Goal: Find specific page/section: Find specific page/section

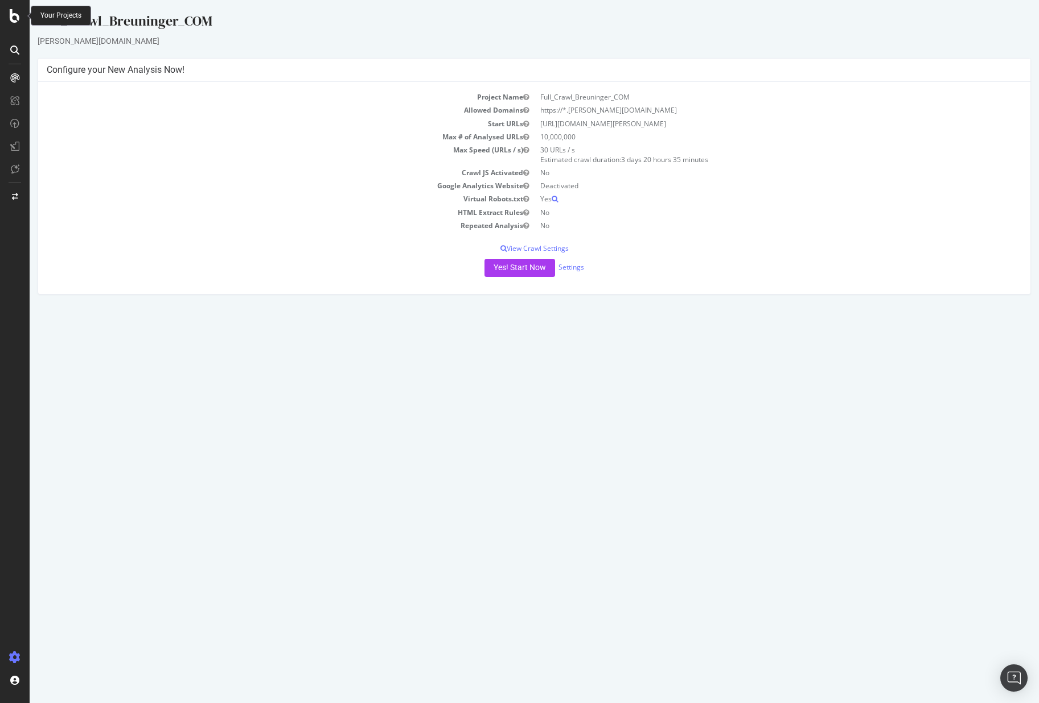
click at [12, 19] on icon at bounding box center [15, 16] width 10 height 14
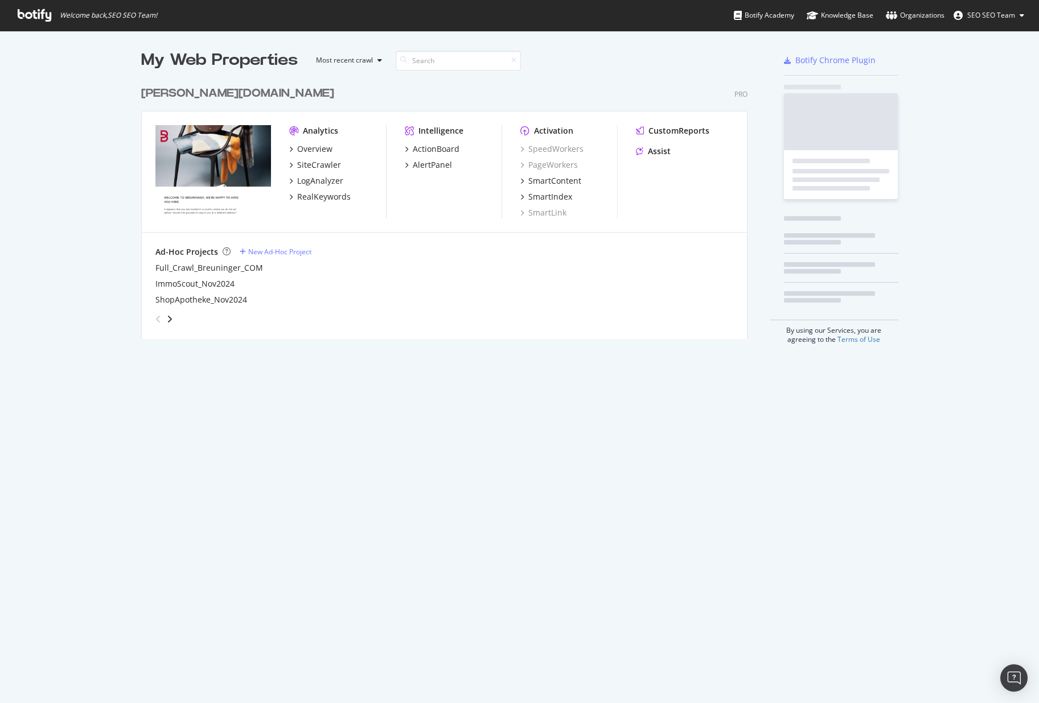
scroll to position [695, 1022]
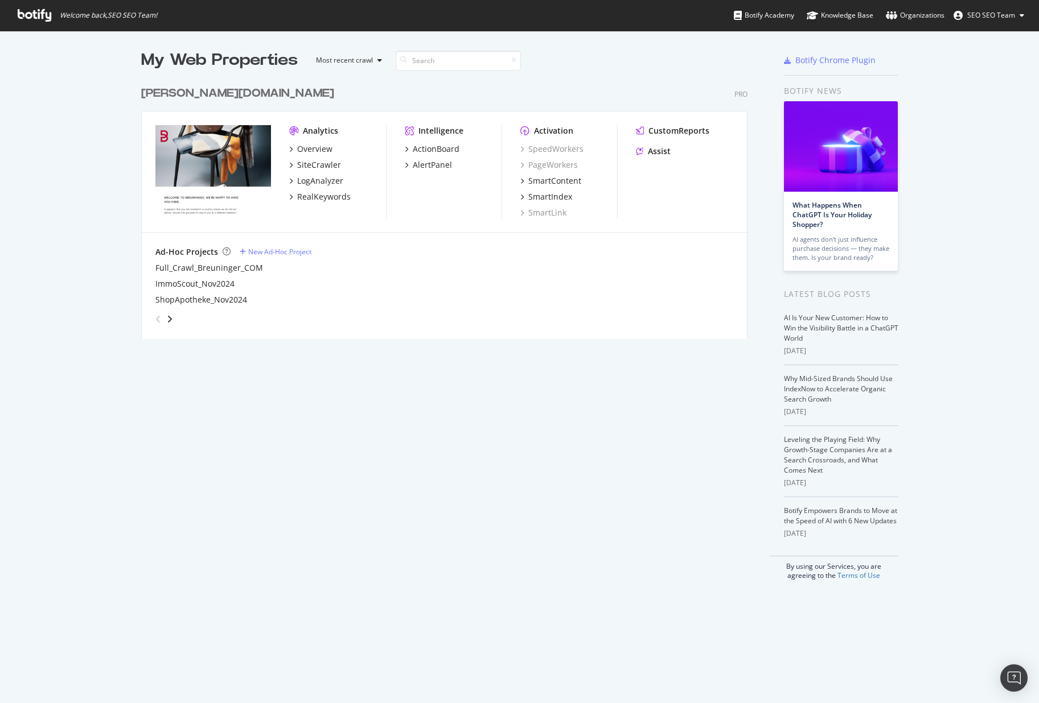
click at [48, 17] on icon at bounding box center [35, 15] width 34 height 13
click at [45, 17] on icon at bounding box center [35, 15] width 34 height 13
click at [228, 59] on div "My Web Properties" at bounding box center [219, 60] width 157 height 23
click at [201, 91] on div "[PERSON_NAME][DOMAIN_NAME]" at bounding box center [237, 93] width 193 height 17
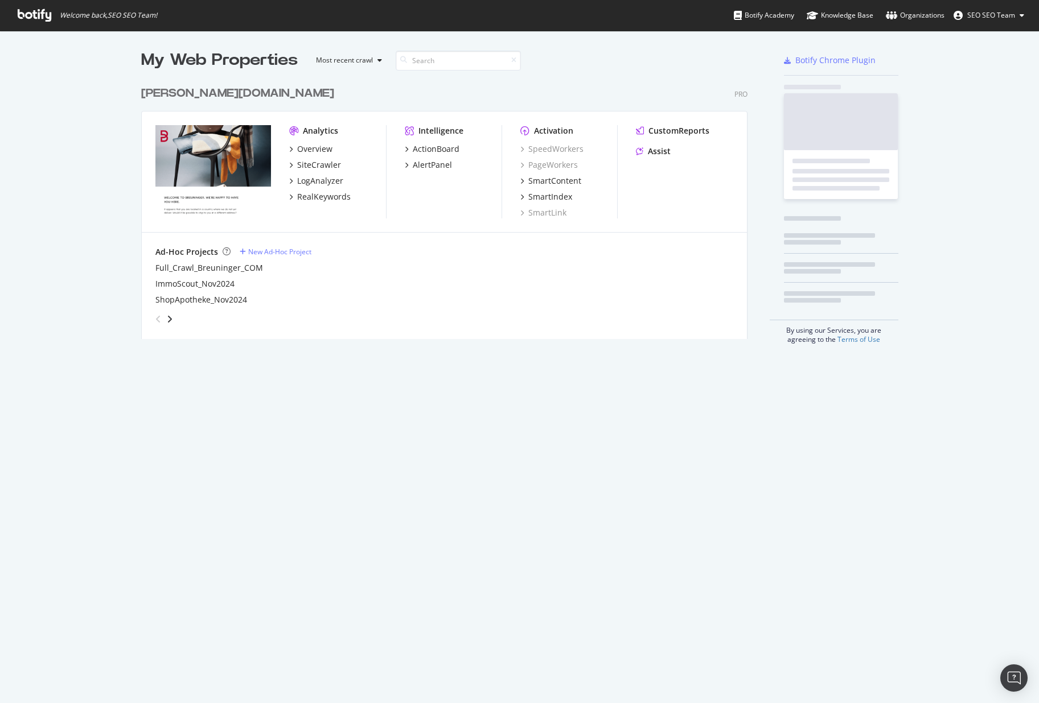
scroll to position [259, 607]
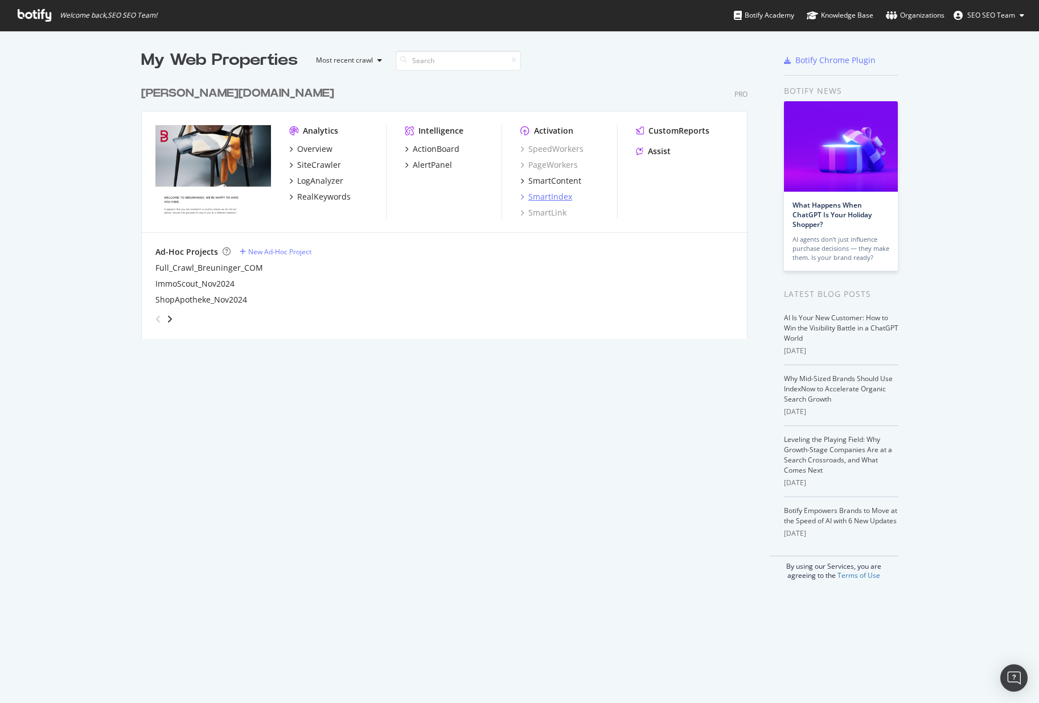
click at [557, 192] on div "SmartIndex" at bounding box center [550, 196] width 44 height 11
